Goal: Task Accomplishment & Management: Manage account settings

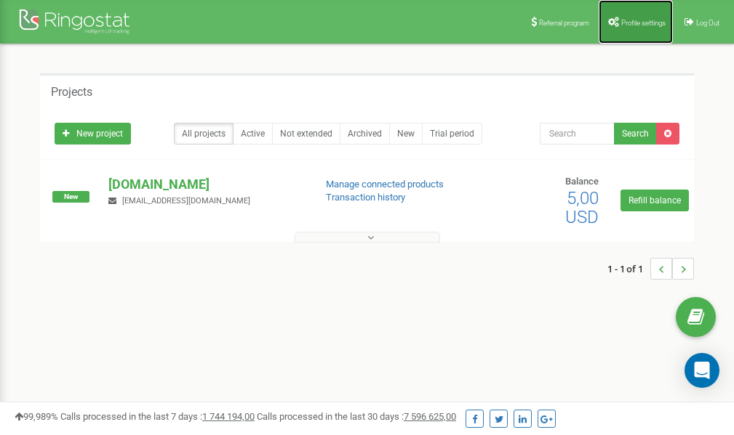
click at [638, 20] on span "Profile settings" at bounding box center [643, 23] width 44 height 8
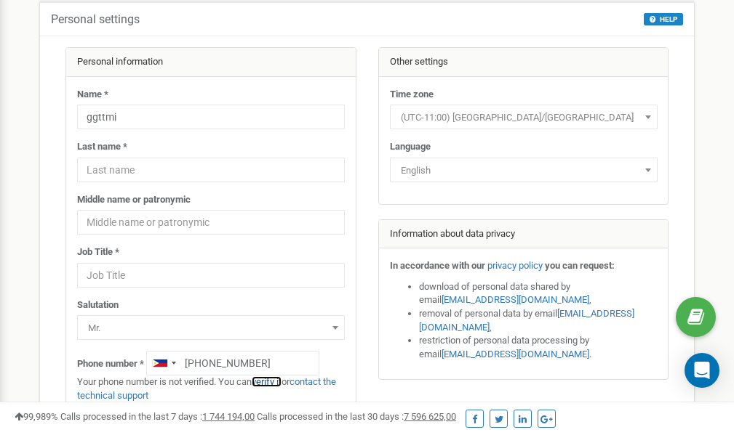
click at [272, 381] on link "verify it" at bounding box center [267, 382] width 30 height 11
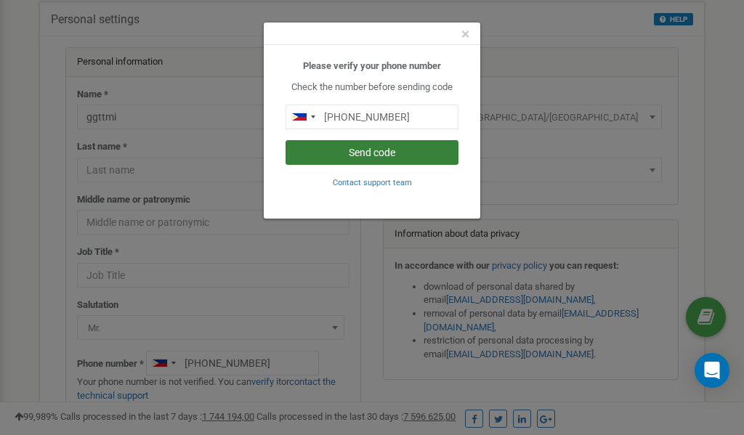
click at [372, 148] on button "Send code" at bounding box center [372, 152] width 173 height 25
